Goal: Transaction & Acquisition: Subscribe to service/newsletter

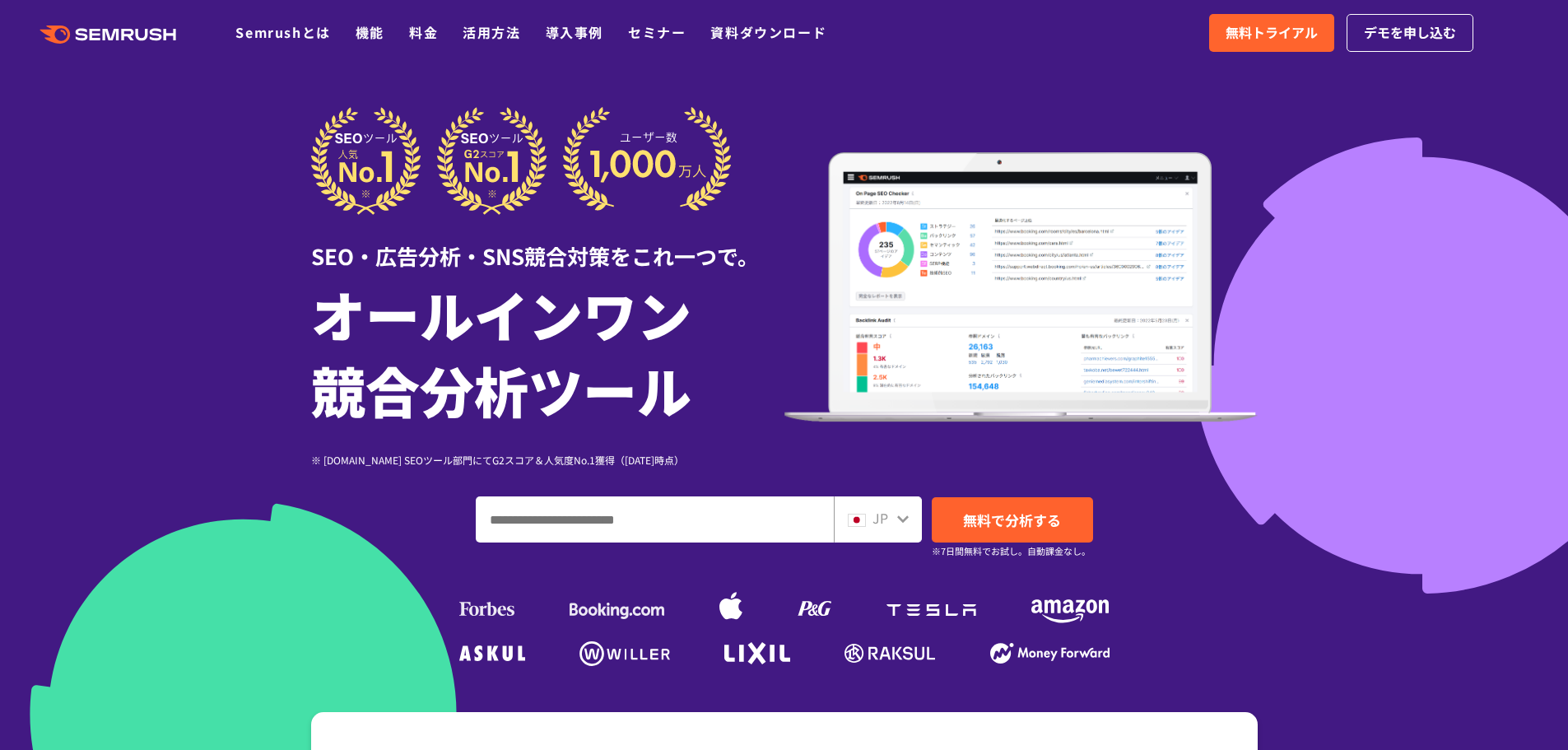
click at [204, 146] on div at bounding box center [784, 459] width 1568 height 918
click at [413, 32] on link "料金" at bounding box center [423, 32] width 29 height 19
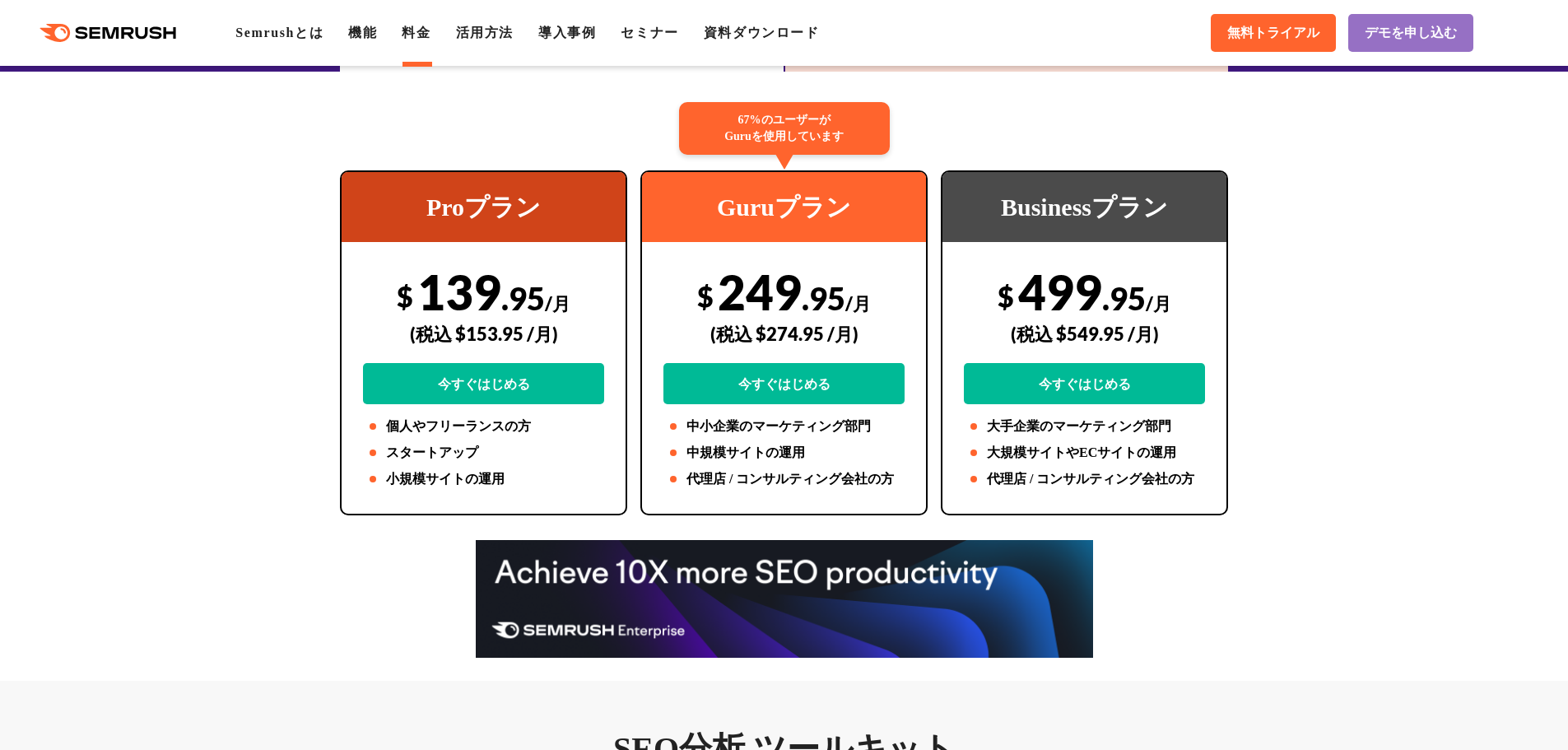
scroll to position [247, 0]
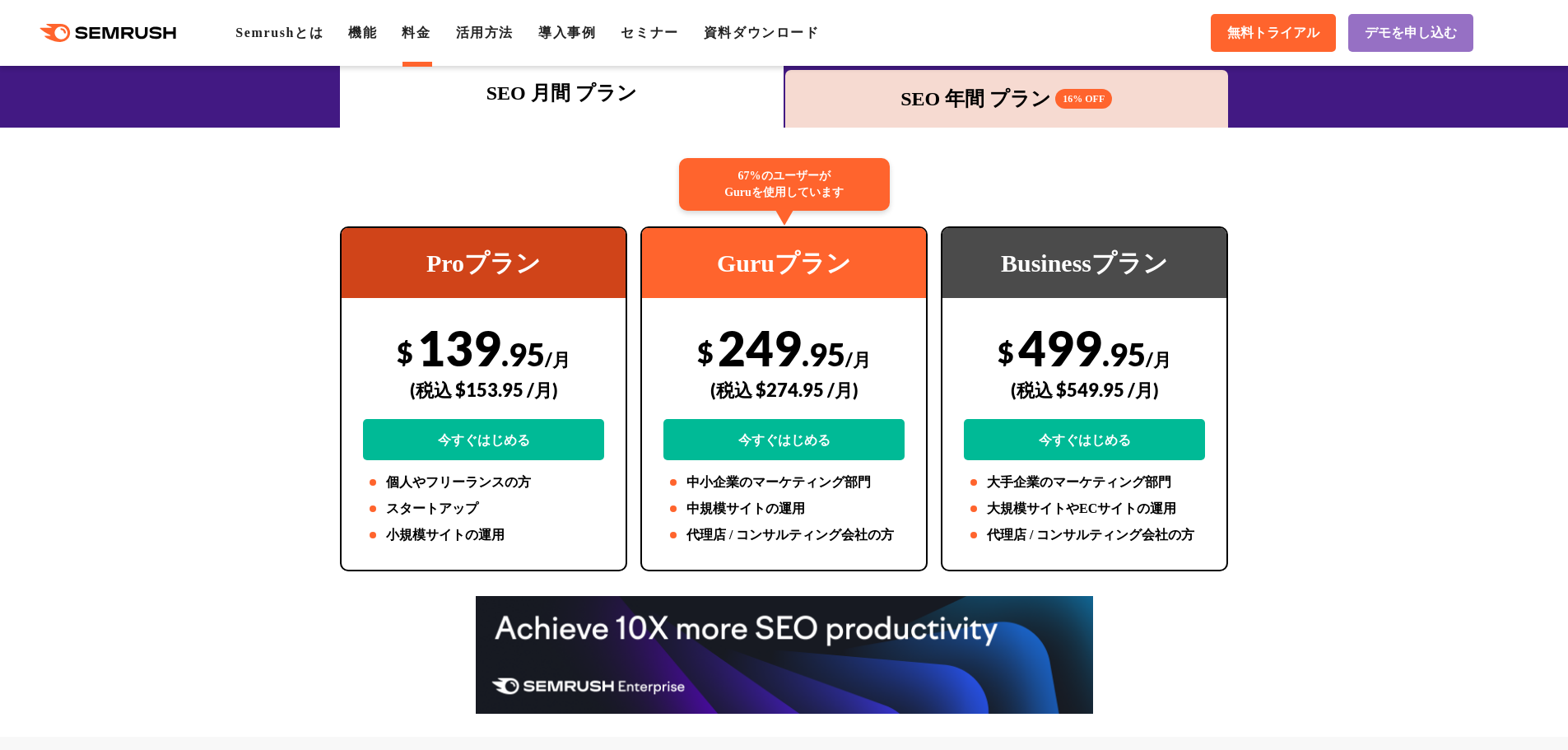
drag, startPoint x: 87, startPoint y: 254, endPoint x: 91, endPoint y: 244, distance: 10.8
